Goal: Complete application form

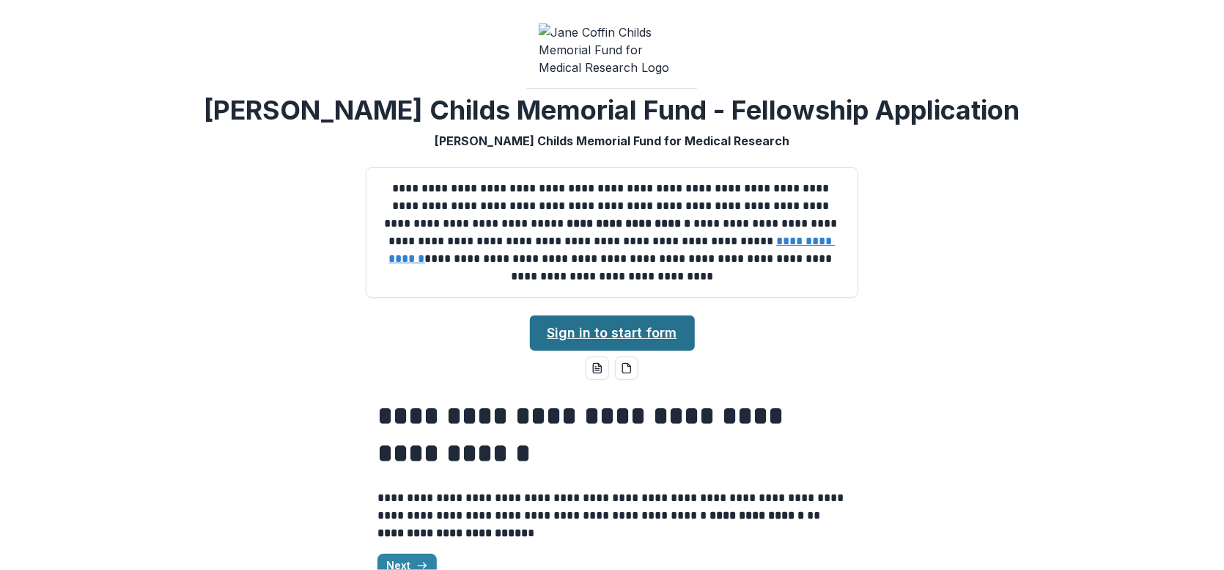
click at [622, 341] on link "Sign in to start form" at bounding box center [612, 332] width 165 height 35
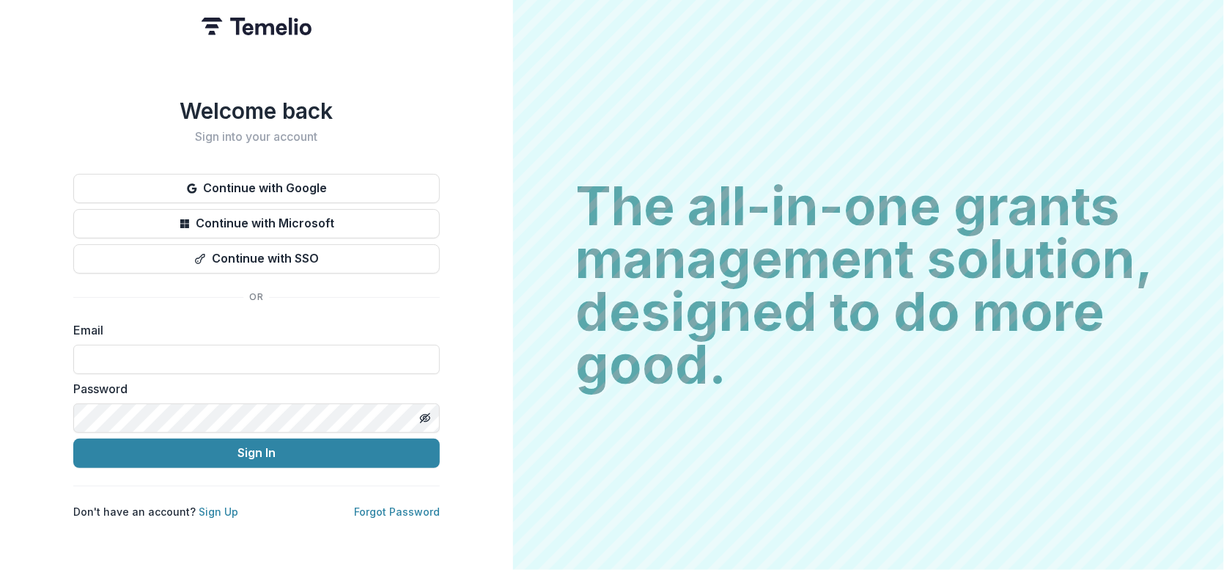
drag, startPoint x: 360, startPoint y: 170, endPoint x: 356, endPoint y: 282, distance: 112.2
click at [356, 286] on div "Welcome back Sign into your account Continue with Google Continue with Microsof…" at bounding box center [256, 307] width 367 height 421
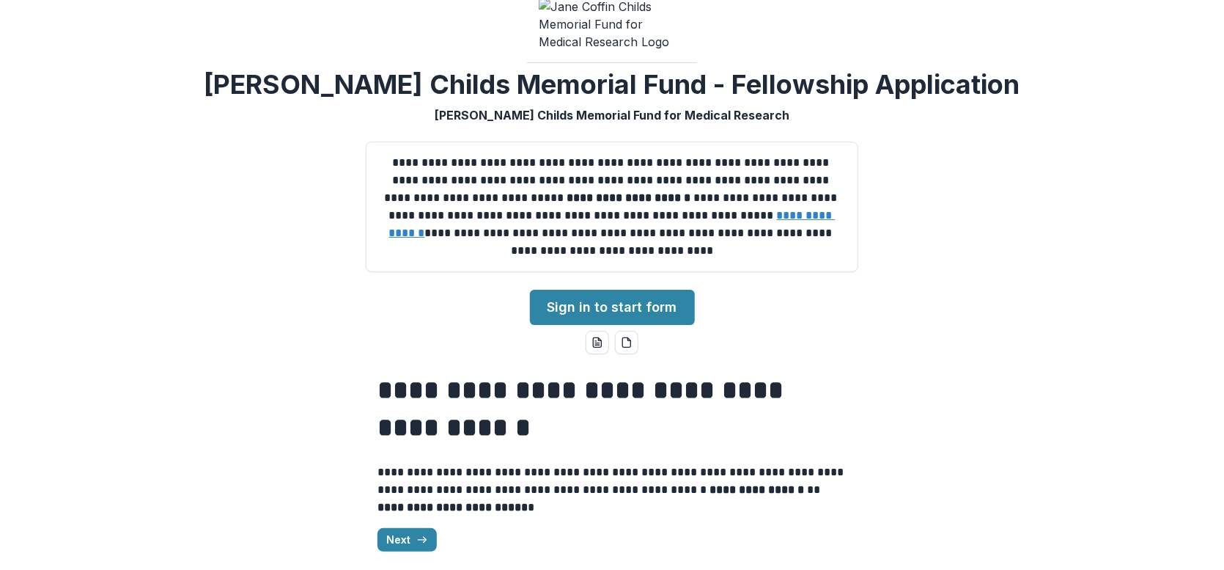
scroll to position [38, 0]
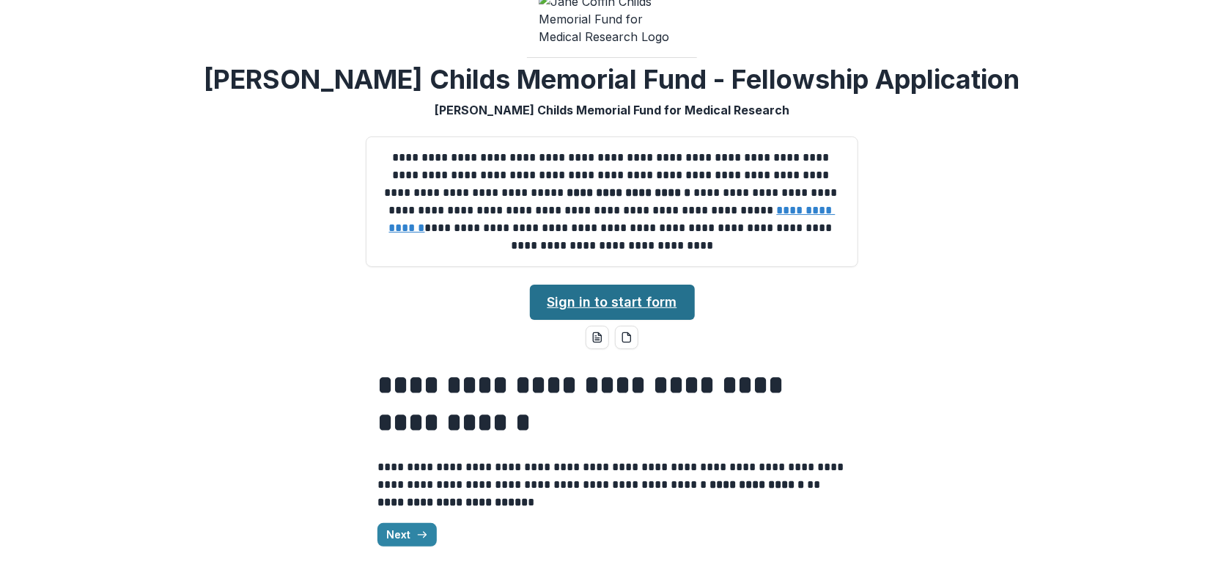
click at [611, 295] on link "Sign in to start form" at bounding box center [612, 301] width 165 height 35
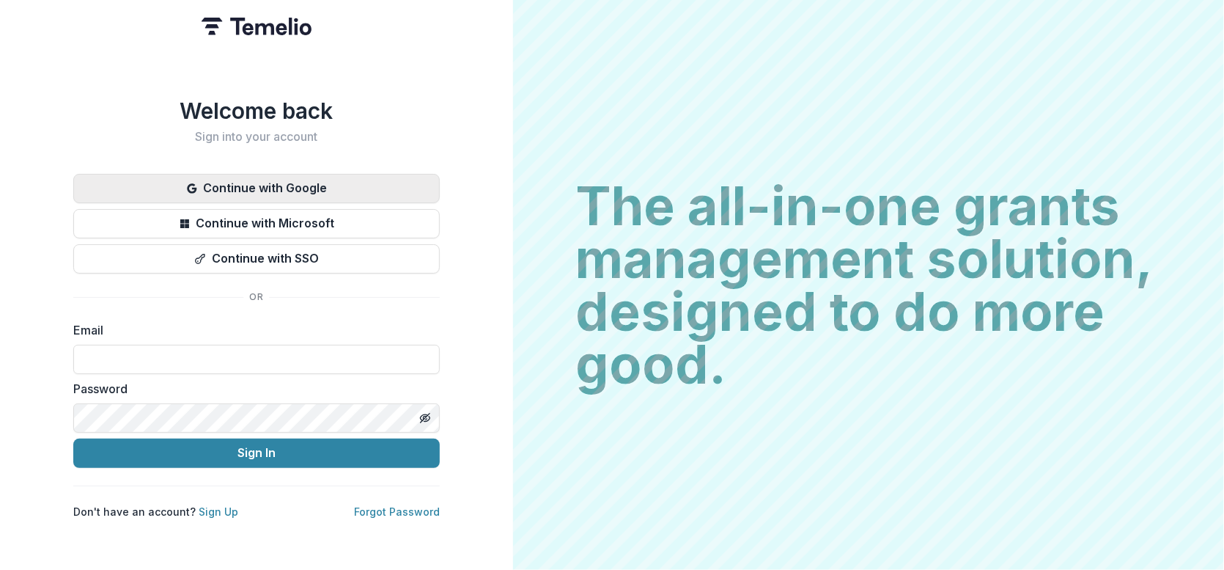
click at [262, 179] on button "Continue with Google" at bounding box center [256, 188] width 367 height 29
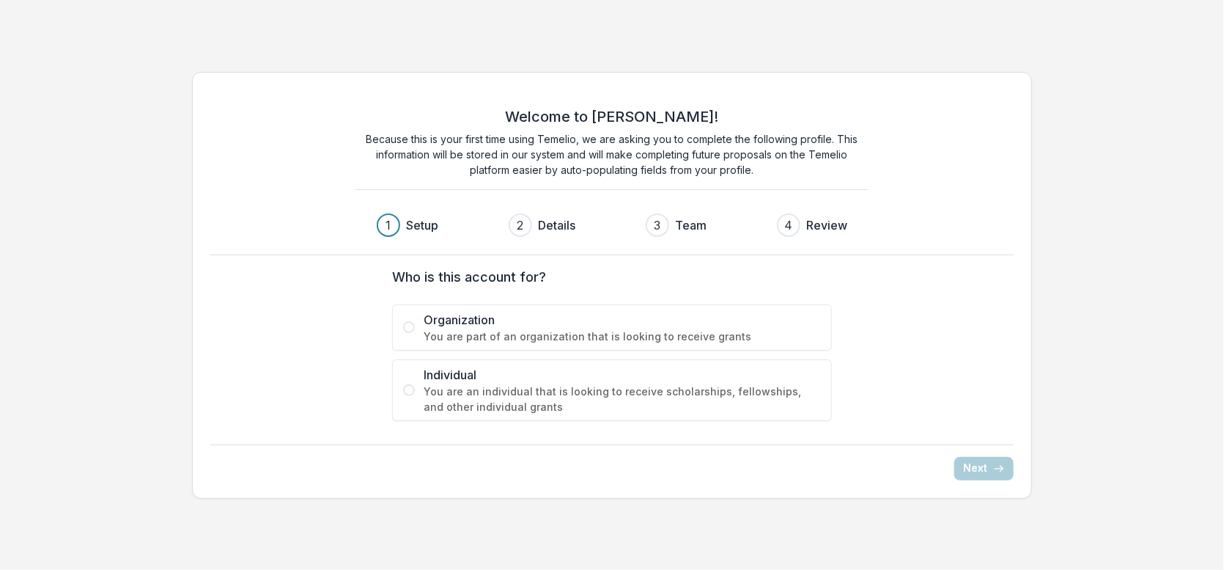
drag, startPoint x: 553, startPoint y: 396, endPoint x: 555, endPoint y: 385, distance: 11.1
click at [553, 394] on span "You are an individual that is looking to receive scholarships, fellowships, and…" at bounding box center [622, 398] width 397 height 31
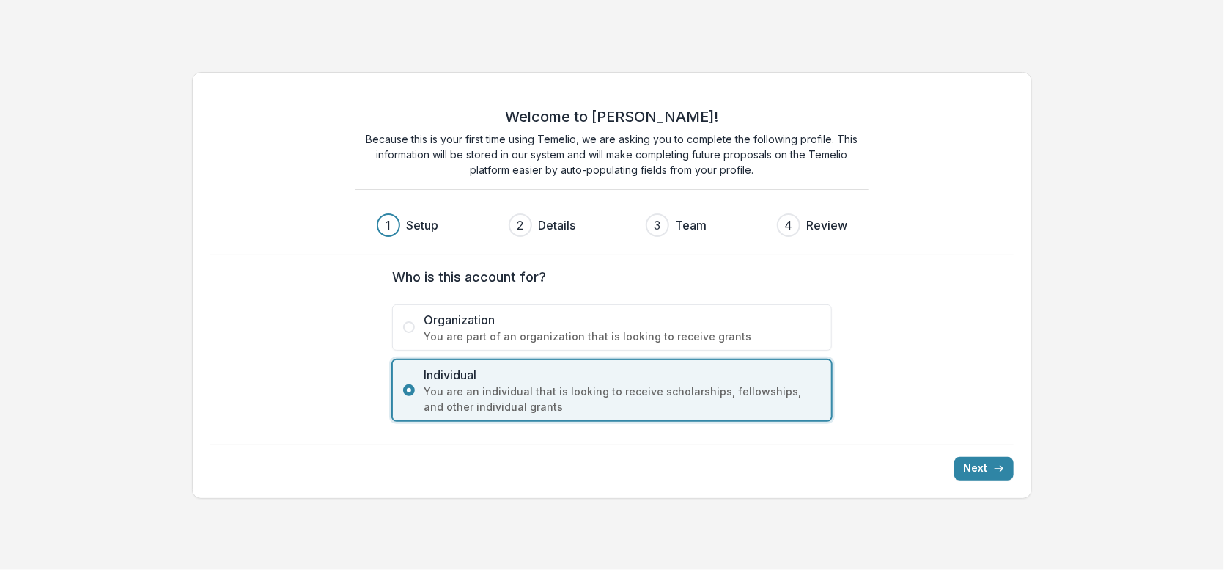
click at [1016, 468] on div "Welcome to Temelio! Because this is your first time using Temelio, we are askin…" at bounding box center [612, 285] width 841 height 427
click at [997, 465] on icon "submit" at bounding box center [999, 469] width 12 height 12
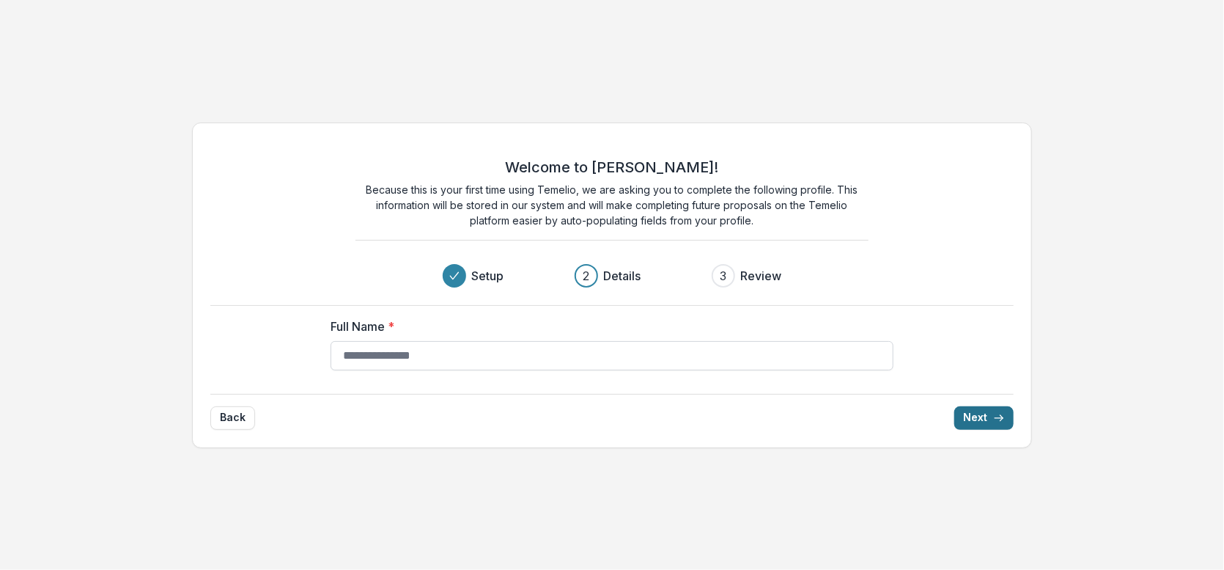
click at [476, 357] on input "Full Name *" at bounding box center [612, 355] width 563 height 29
type input "********"
click at [984, 429] on button "Next" at bounding box center [983, 417] width 59 height 23
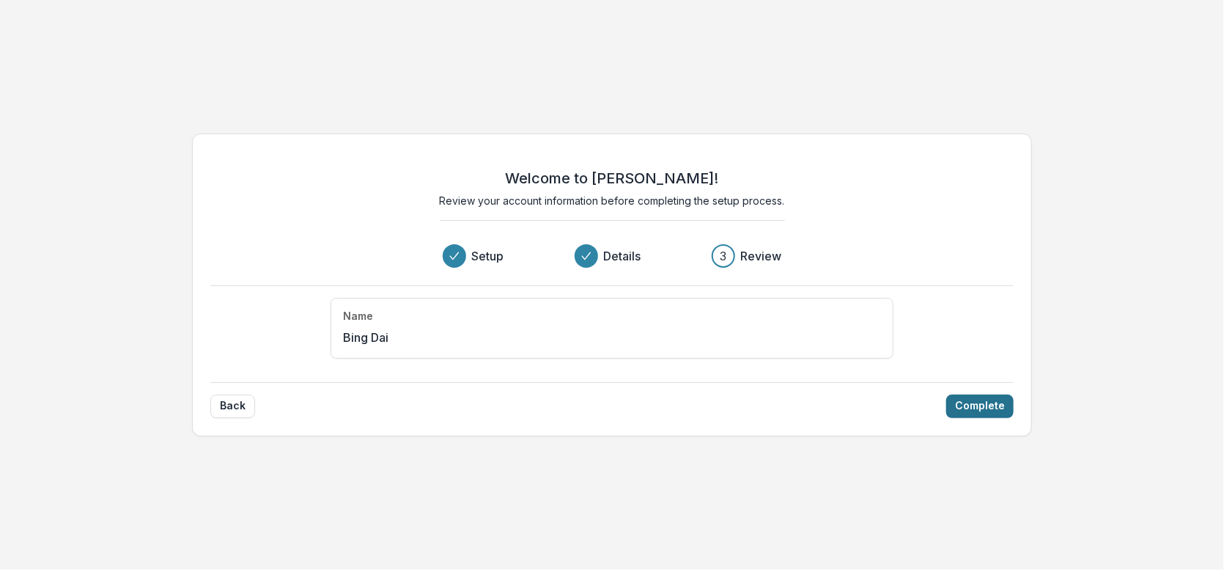
click at [984, 409] on button "Complete" at bounding box center [979, 405] width 67 height 23
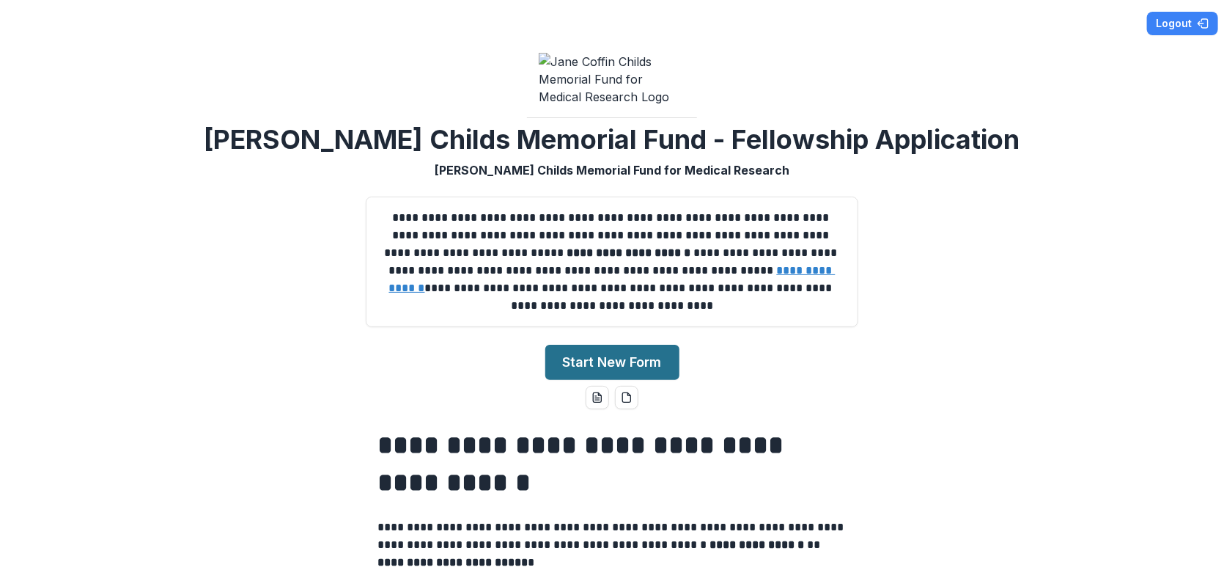
click at [644, 369] on button "Start New Form" at bounding box center [612, 362] width 134 height 35
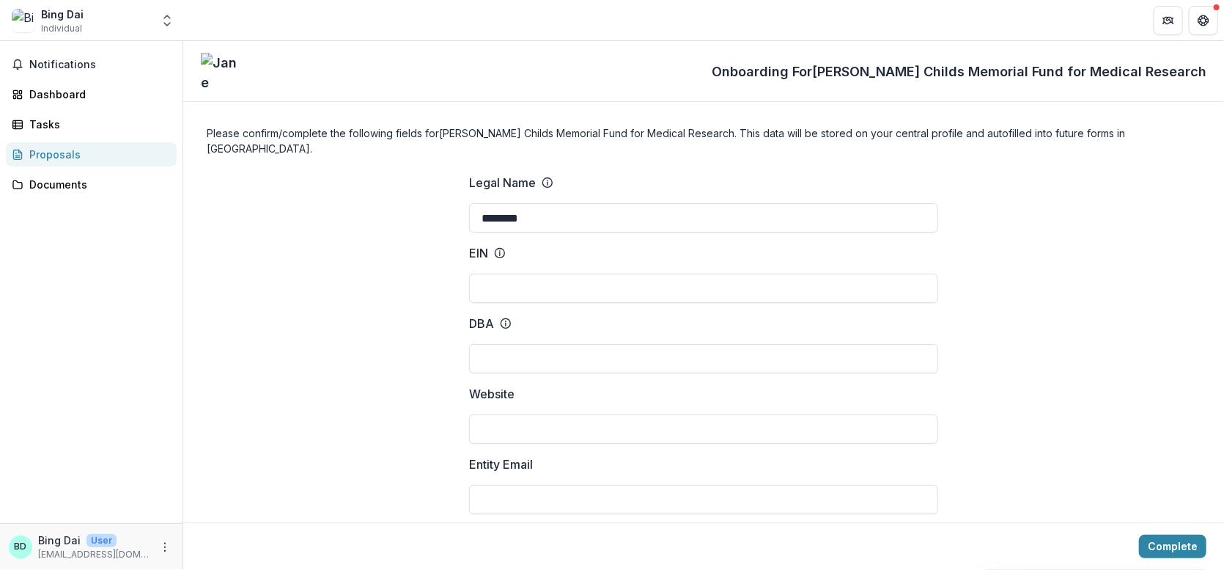
click at [55, 155] on div "Proposals" at bounding box center [97, 154] width 136 height 15
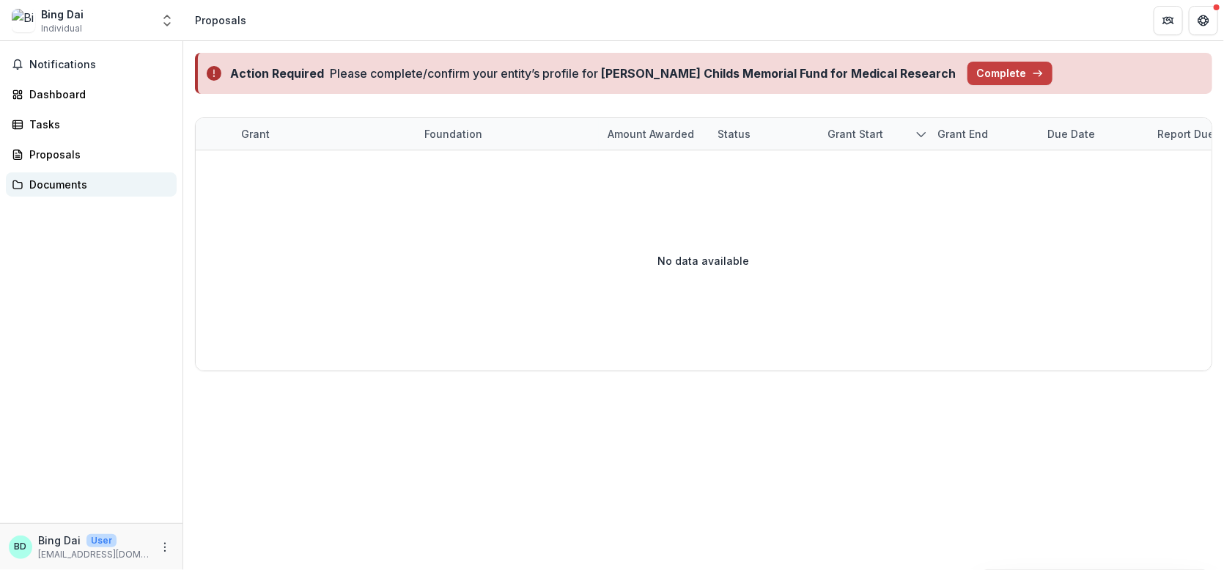
click at [55, 185] on div "Documents" at bounding box center [97, 184] width 136 height 15
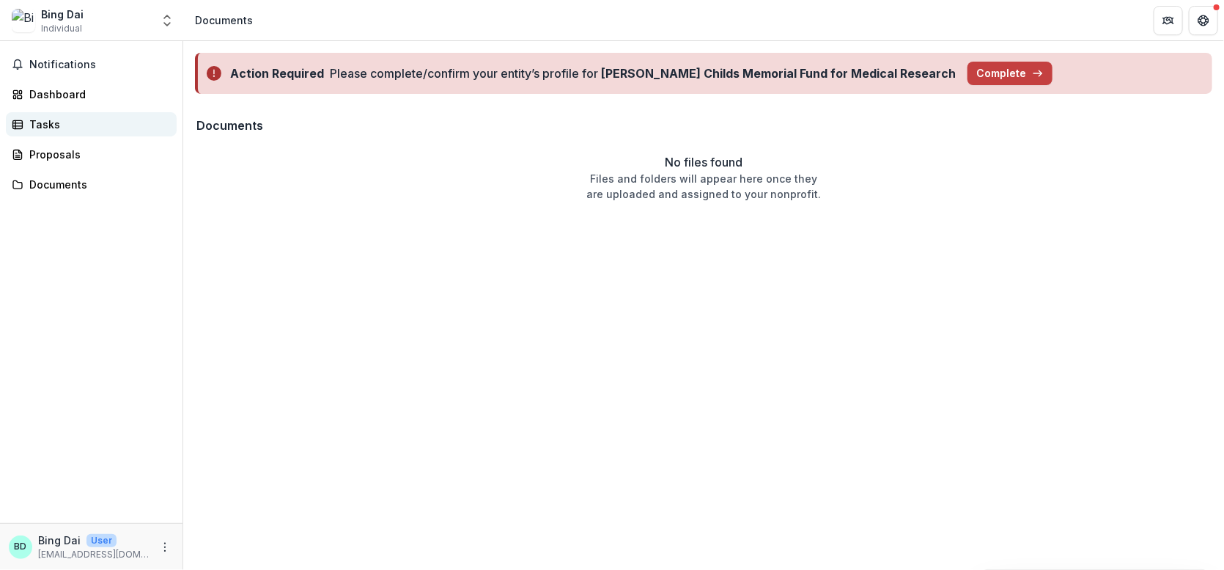
click at [41, 128] on div "Tasks" at bounding box center [97, 124] width 136 height 15
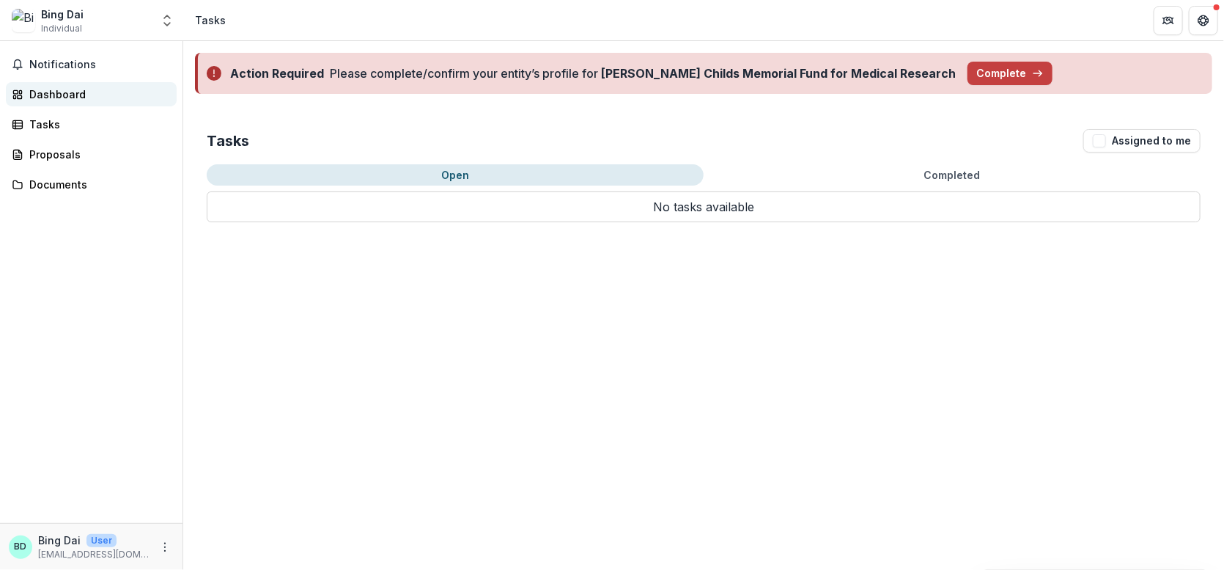
click at [70, 97] on div "Dashboard" at bounding box center [97, 93] width 136 height 15
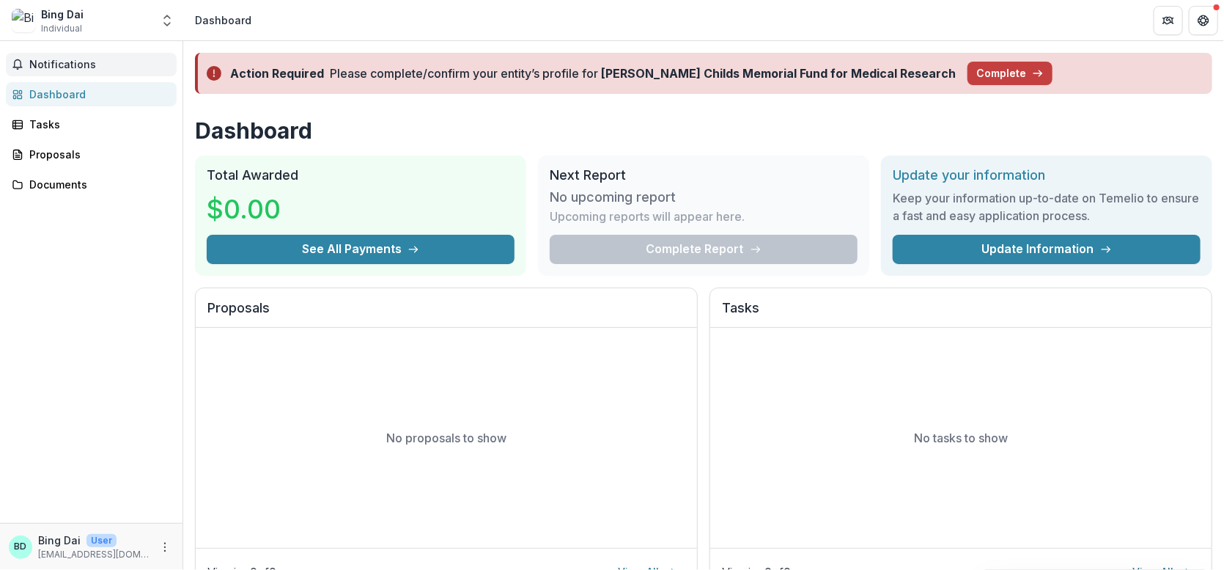
click at [88, 62] on span "Notifications" at bounding box center [99, 65] width 141 height 12
click at [147, 349] on div "Notifications Unread 0 Archived You don't have any unread notifications We'll n…" at bounding box center [91, 282] width 183 height 482
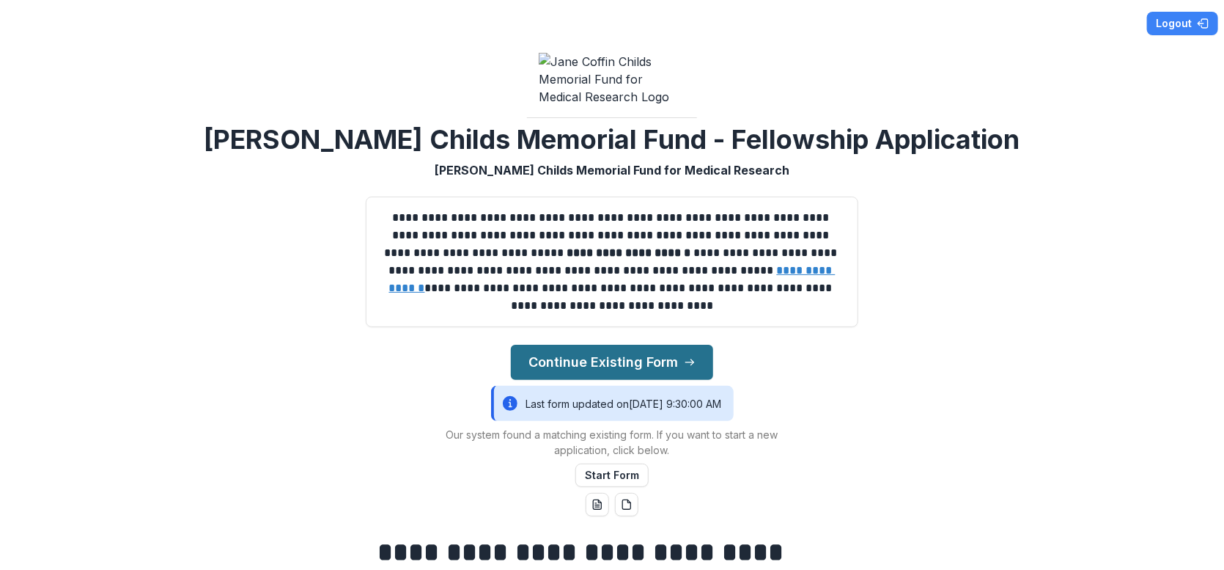
click at [567, 369] on button "Continue Existing Form" at bounding box center [612, 362] width 202 height 35
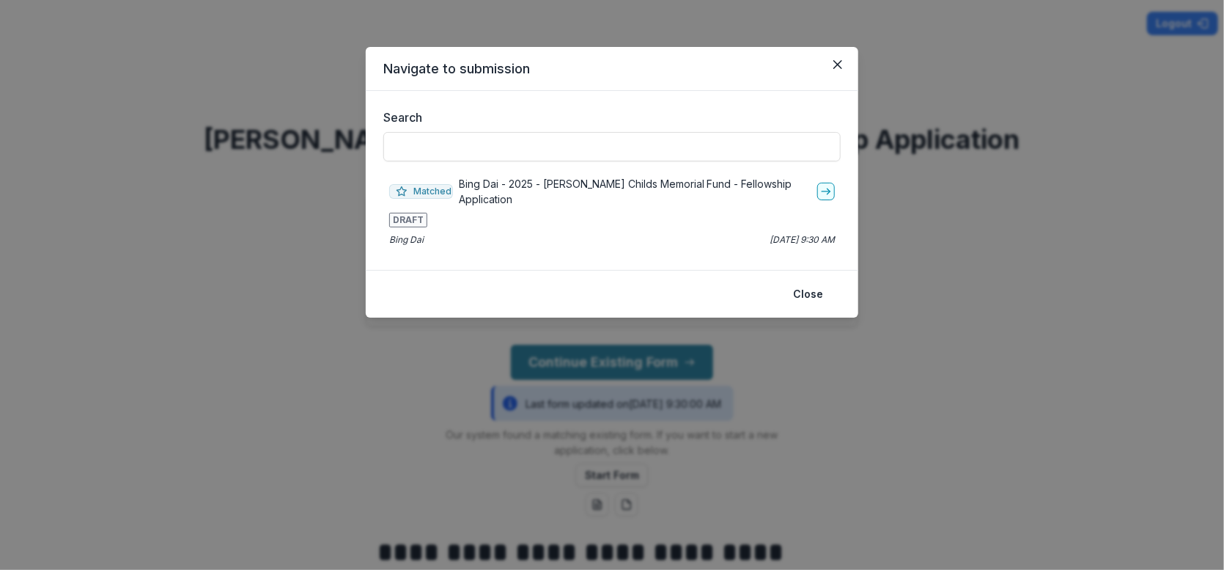
click at [615, 188] on p "Bing Dai - 2025 - [PERSON_NAME] Childs Memorial Fund - Fellowship Application" at bounding box center [635, 191] width 353 height 31
click at [842, 189] on div "Search Matched Bing Dai - 2025 - [PERSON_NAME] Childs Memorial Fund - Fellowshi…" at bounding box center [612, 180] width 493 height 179
click at [818, 198] on link "go-to" at bounding box center [826, 192] width 18 height 18
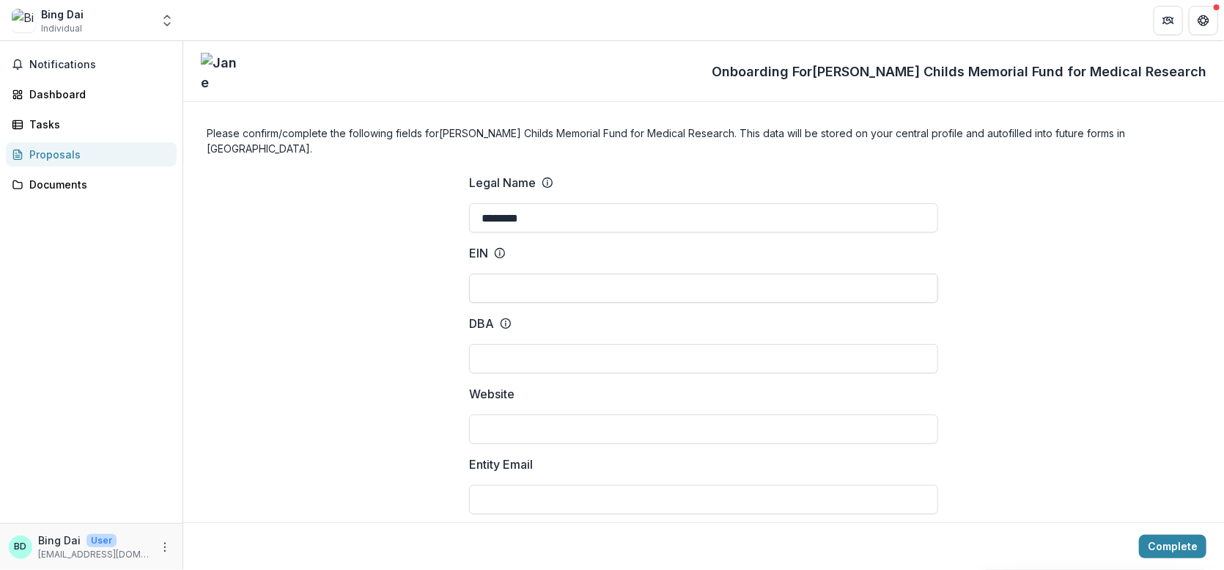
click at [501, 273] on input "EIN" at bounding box center [703, 287] width 469 height 29
click at [501, 244] on div "EIN" at bounding box center [487, 253] width 37 height 18
click at [501, 273] on input "EIN" at bounding box center [703, 287] width 469 height 29
click at [538, 209] on input "********" at bounding box center [703, 217] width 469 height 29
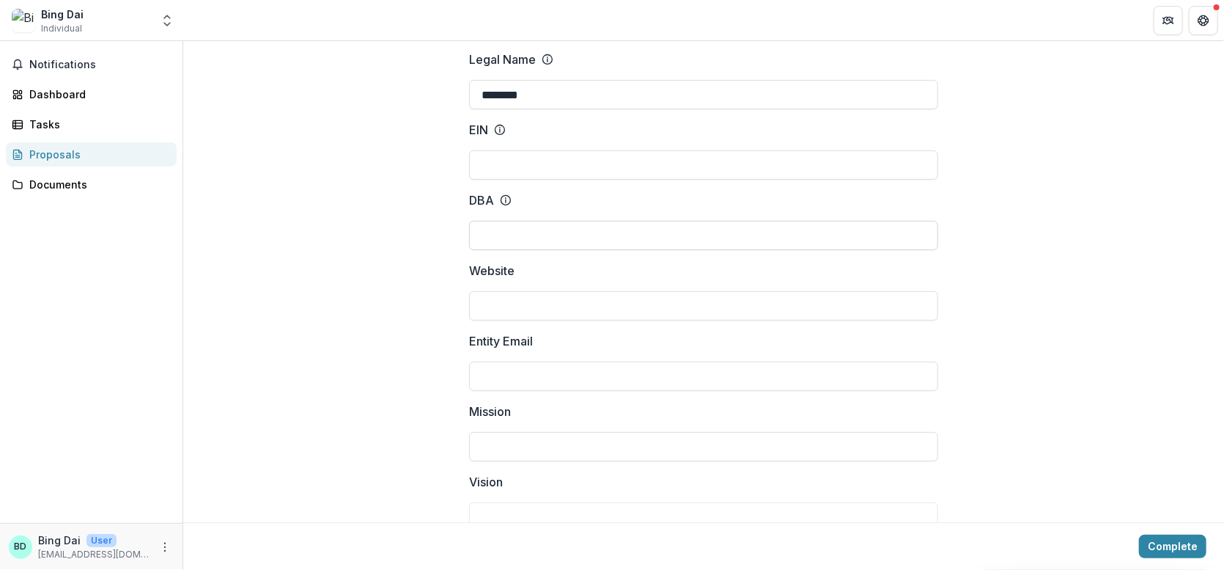
scroll to position [220, 0]
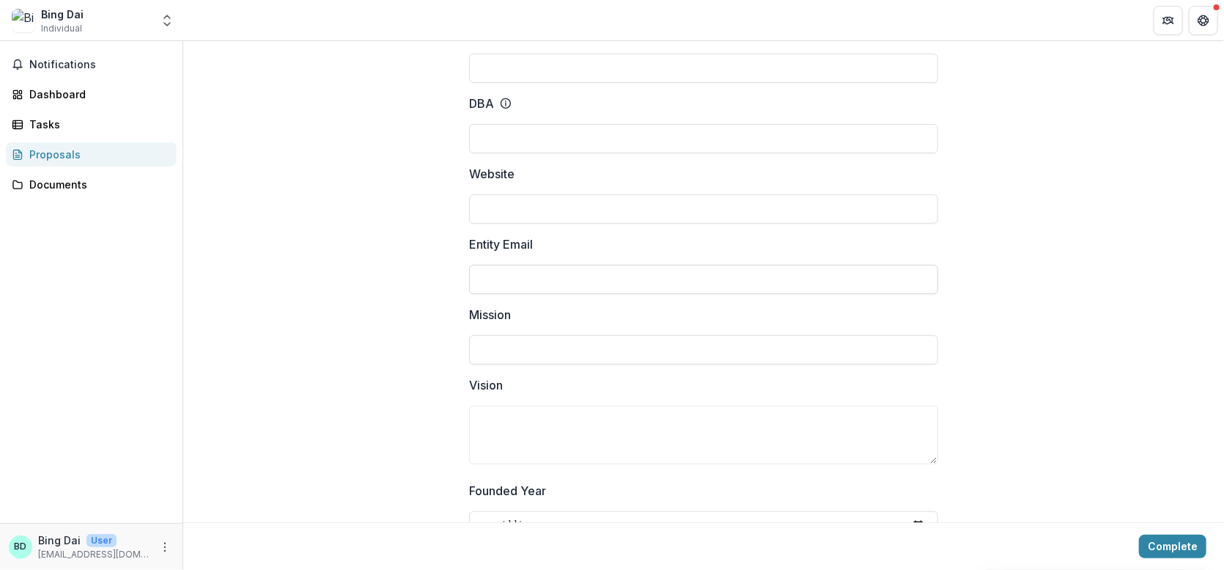
click at [498, 265] on input "Entity Email" at bounding box center [703, 279] width 469 height 29
click at [500, 262] on input "Mission" at bounding box center [703, 276] width 469 height 29
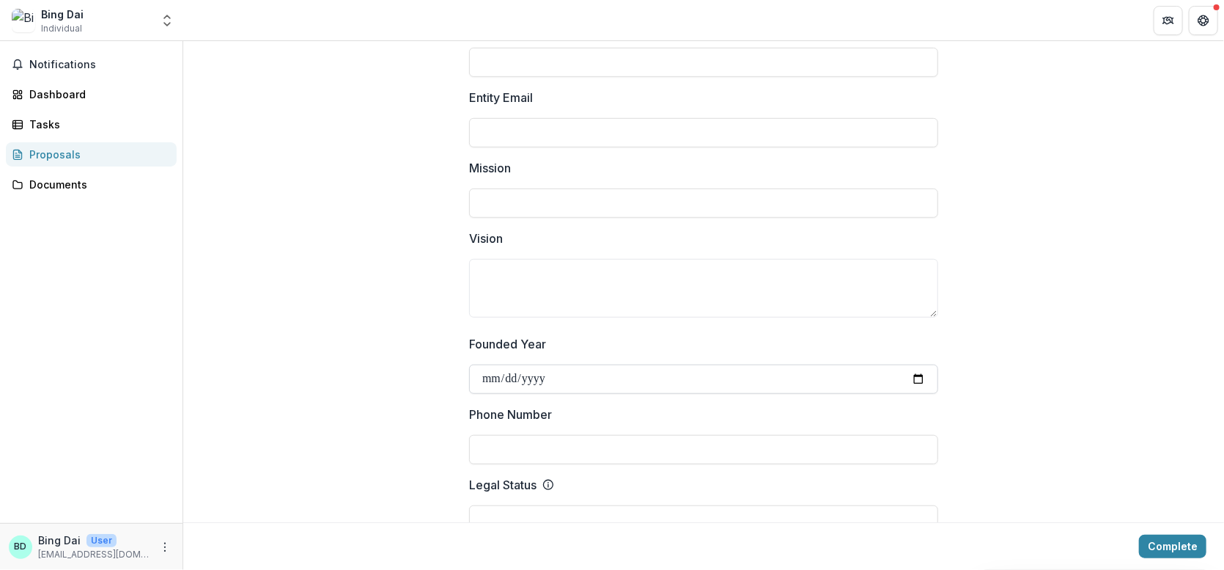
click at [537, 364] on input "Founded Year" at bounding box center [703, 378] width 469 height 29
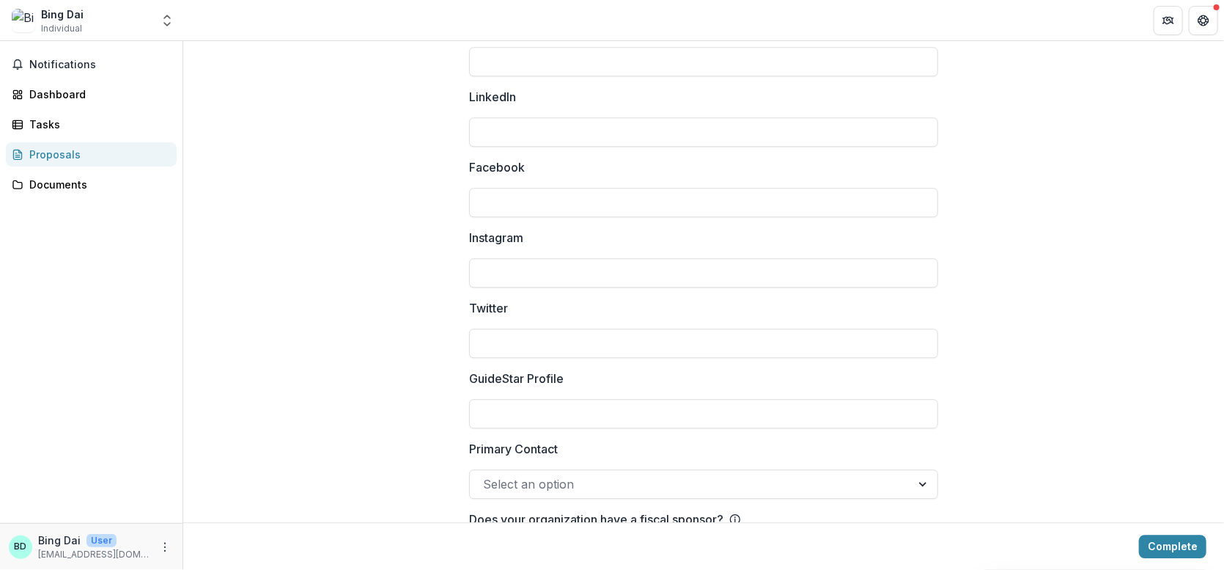
scroll to position [2017, 0]
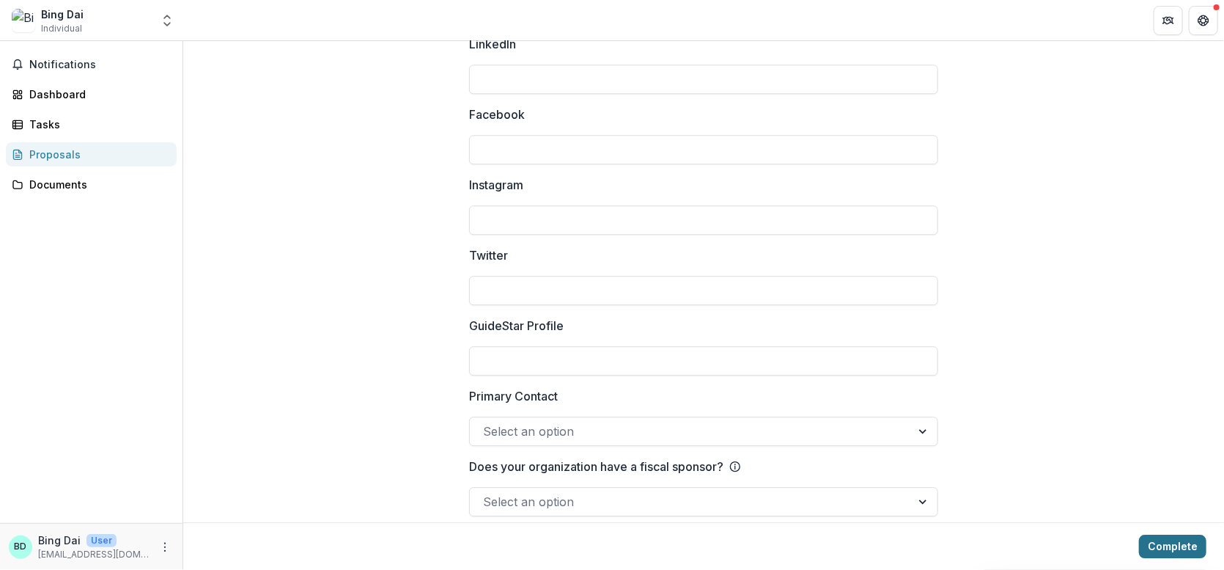
click at [1167, 546] on button "Complete" at bounding box center [1172, 545] width 67 height 23
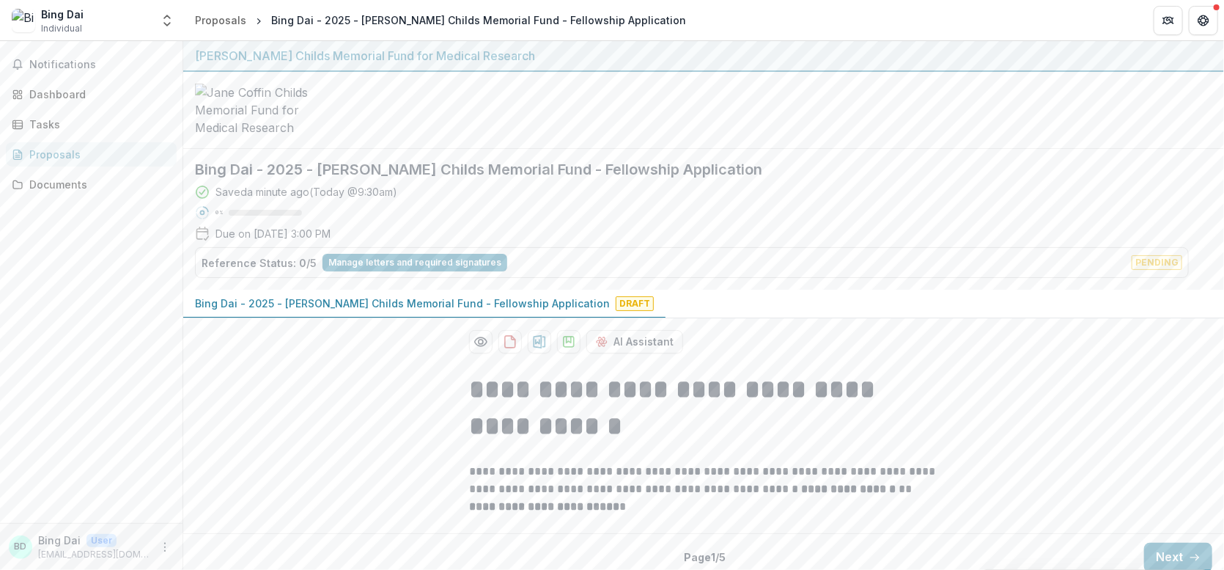
scroll to position [18, 0]
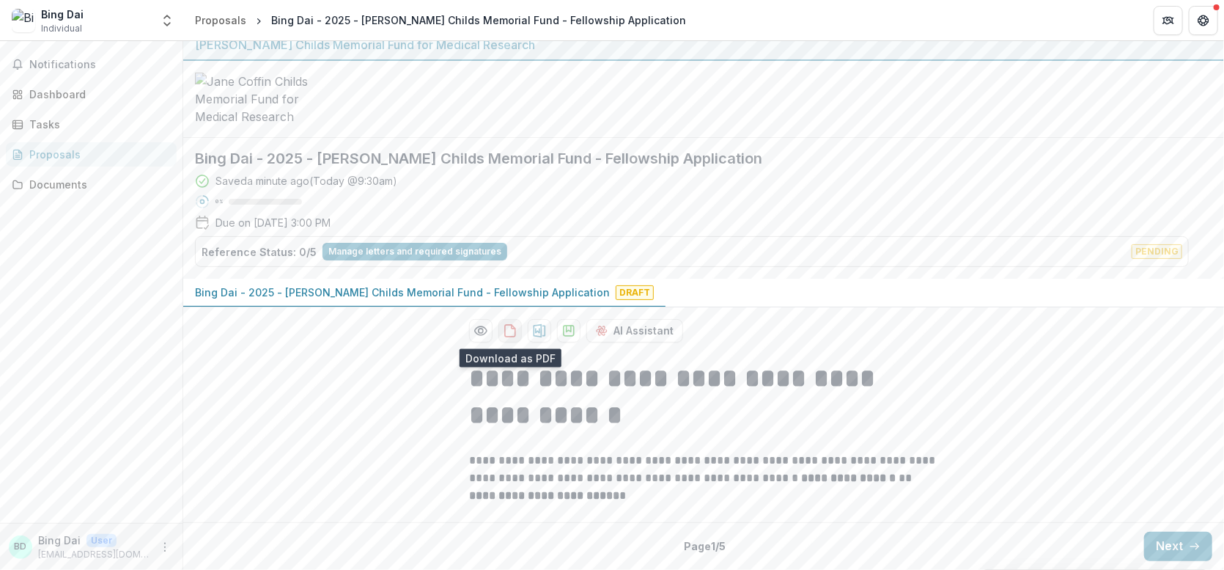
click at [514, 340] on button "download-proposal" at bounding box center [509, 330] width 23 height 23
drag, startPoint x: 320, startPoint y: 161, endPoint x: 792, endPoint y: 159, distance: 472.8
click at [792, 159] on h2 "Bing Dai - 2025 - [PERSON_NAME] Childs Memorial Fund - Fellowship Application" at bounding box center [692, 159] width 994 height 18
copy h2 "[PERSON_NAME] Childs Memorial Fund - Fellowship Application"
click at [669, 156] on h2 "Bing Dai - 2025 - [PERSON_NAME] Childs Memorial Fund - Fellowship Application" at bounding box center [692, 159] width 994 height 18
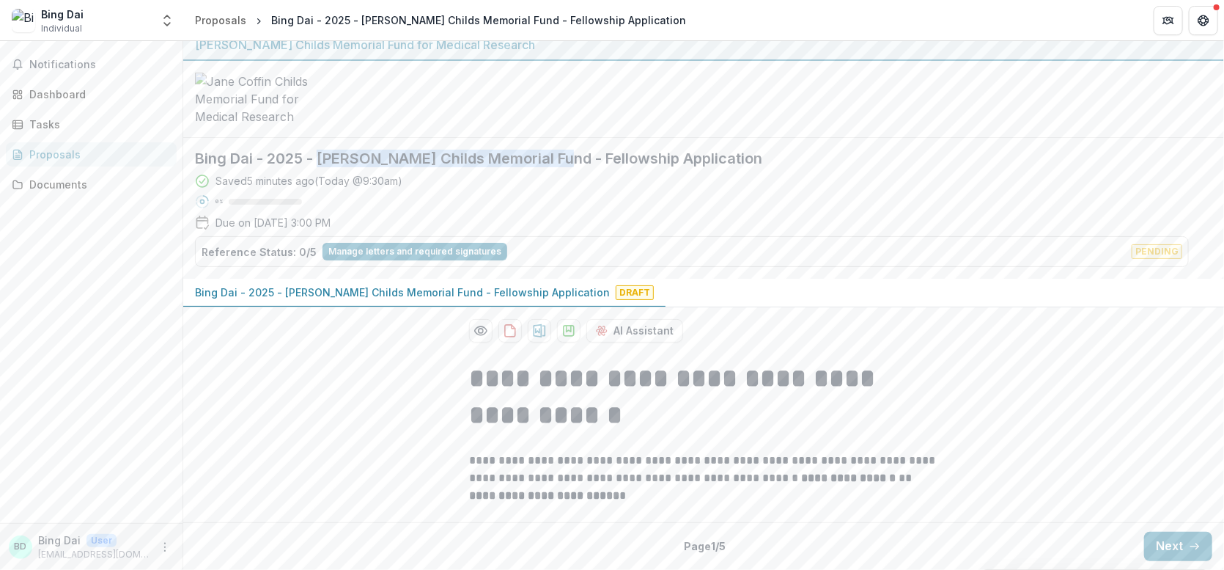
drag, startPoint x: 556, startPoint y: 158, endPoint x: 318, endPoint y: 161, distance: 238.3
click at [318, 161] on h2 "Bing Dai - 2025 - [PERSON_NAME] Childs Memorial Fund - Fellowship Application" at bounding box center [692, 159] width 994 height 18
copy h2 "[PERSON_NAME] Childs Memorial Fund"
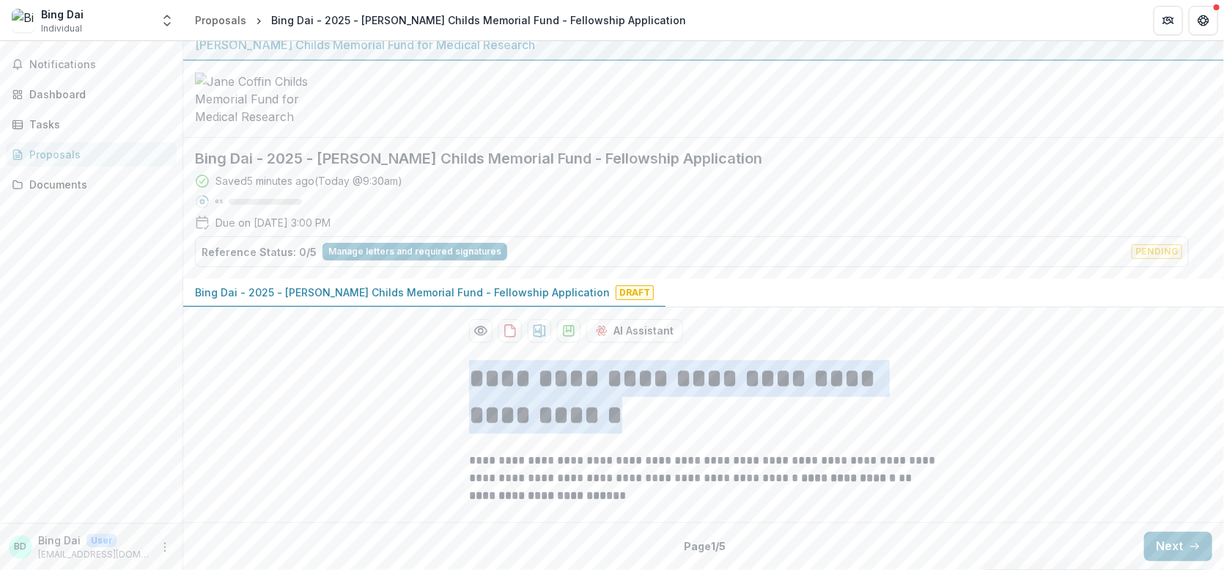
drag, startPoint x: 467, startPoint y: 380, endPoint x: 639, endPoint y: 419, distance: 176.6
click at [639, 419] on h1 "**********" at bounding box center [703, 397] width 469 height 74
copy h1 "**********"
click at [682, 422] on h1 "**********" at bounding box center [703, 397] width 469 height 74
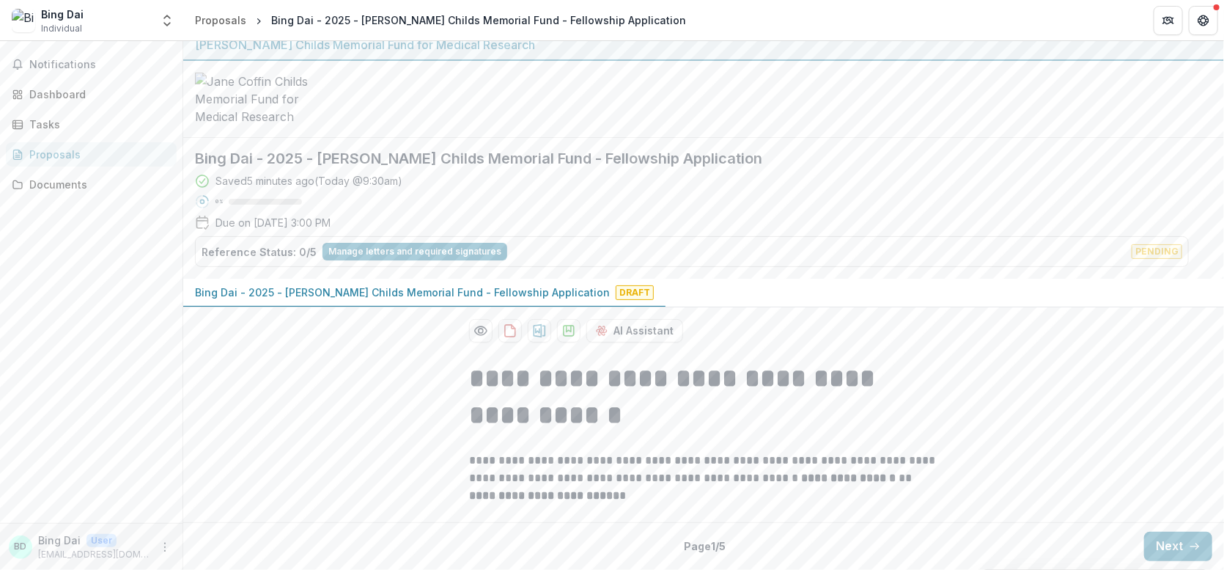
click at [771, 390] on h1 "**********" at bounding box center [703, 397] width 469 height 74
copy h1 "**********"
